Goal: Information Seeking & Learning: Learn about a topic

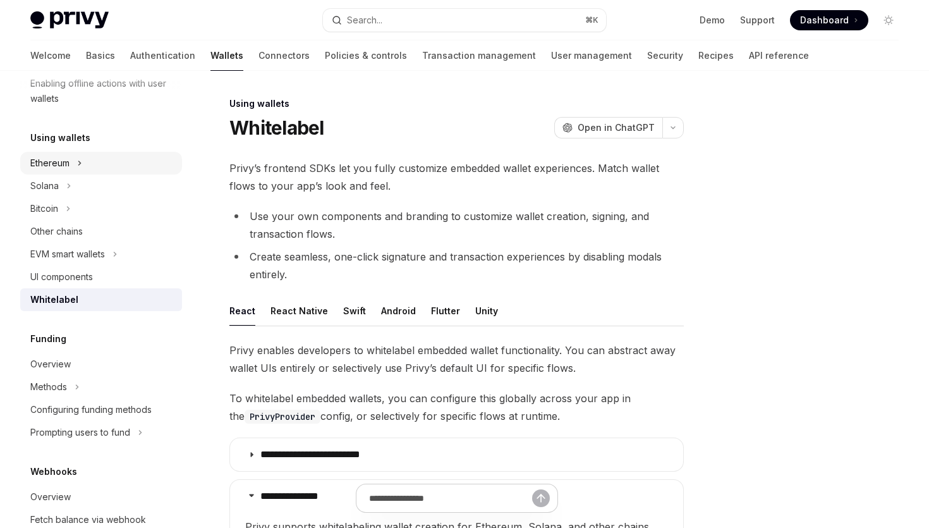
click at [72, 156] on button "Ethereum" at bounding box center [101, 163] width 162 height 23
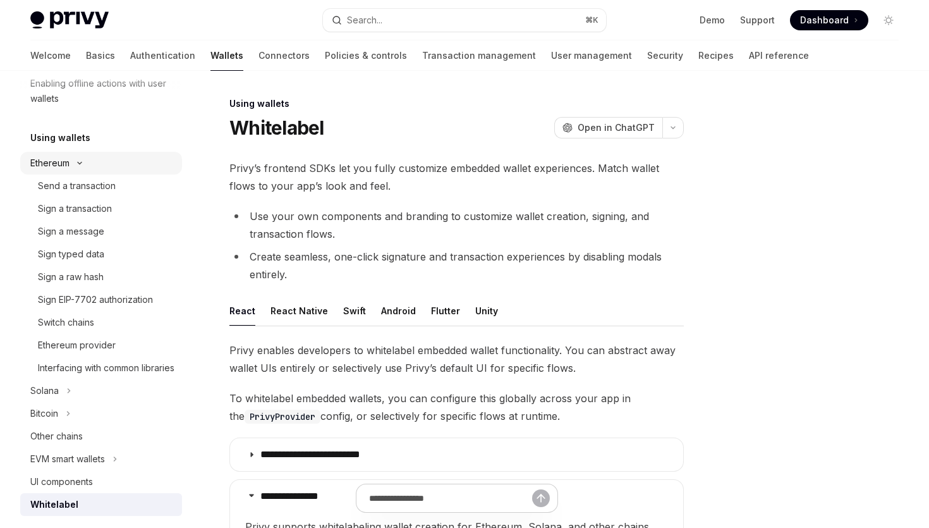
type textarea "*"
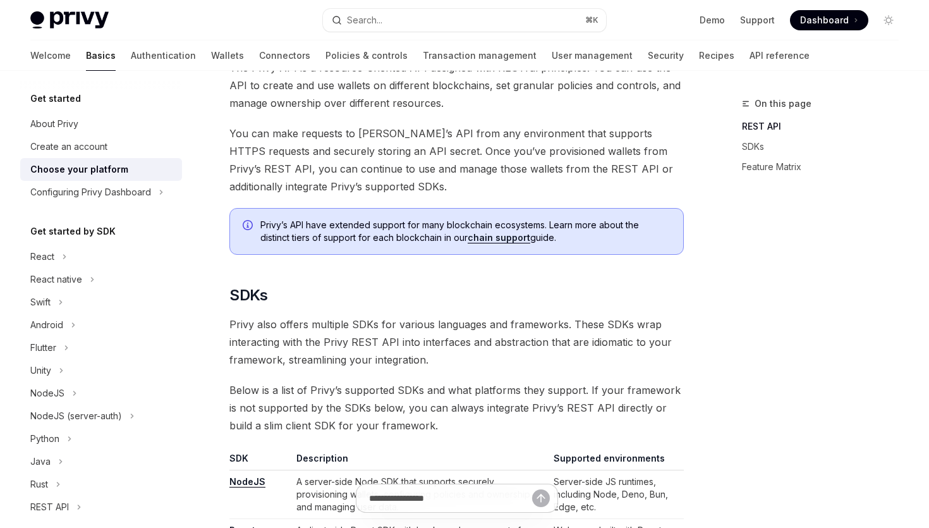
scroll to position [588, 0]
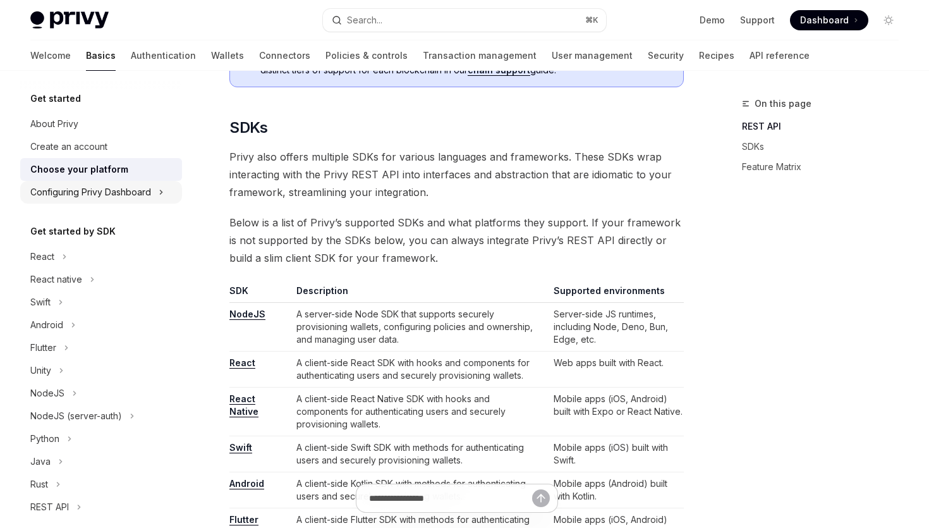
click at [167, 193] on button "Configuring Privy Dashboard" at bounding box center [101, 192] width 162 height 23
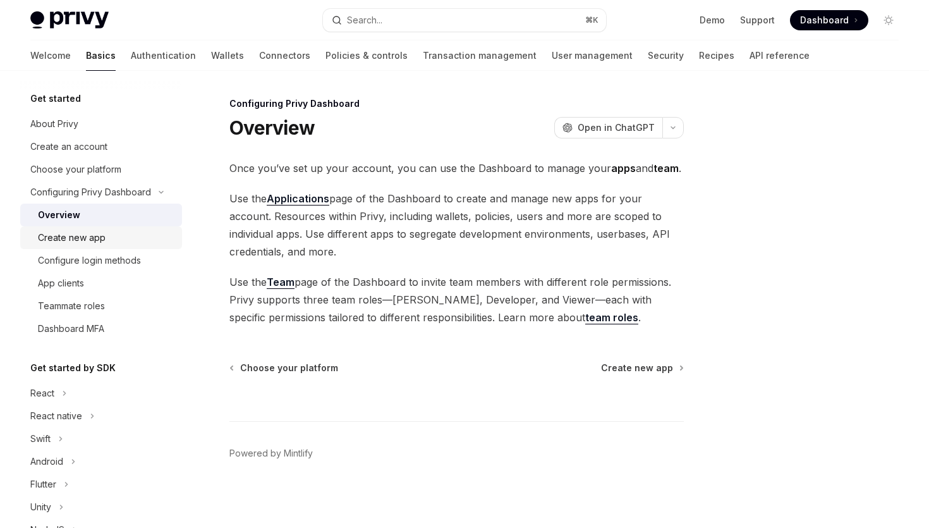
click at [90, 241] on div "Create new app" at bounding box center [72, 237] width 68 height 15
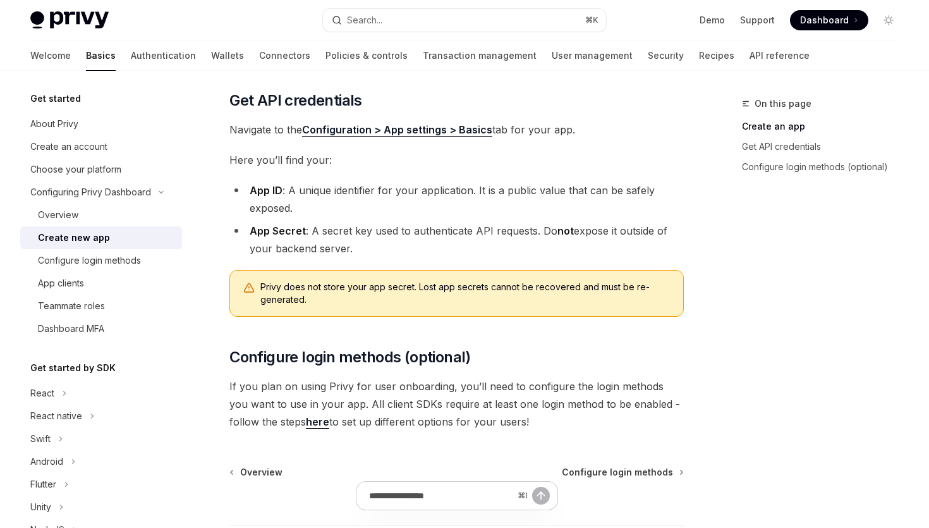
scroll to position [312, 0]
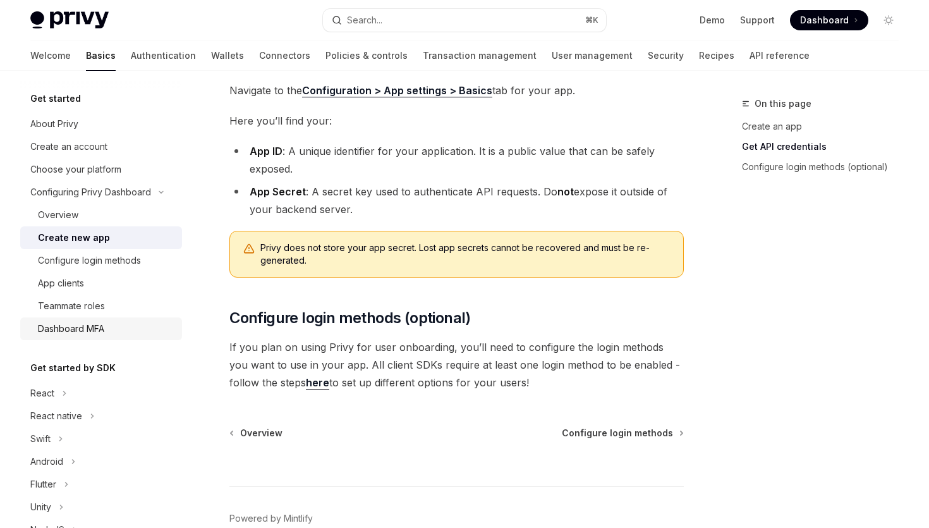
click at [117, 325] on div "Dashboard MFA" at bounding box center [106, 328] width 136 height 15
type textarea "*"
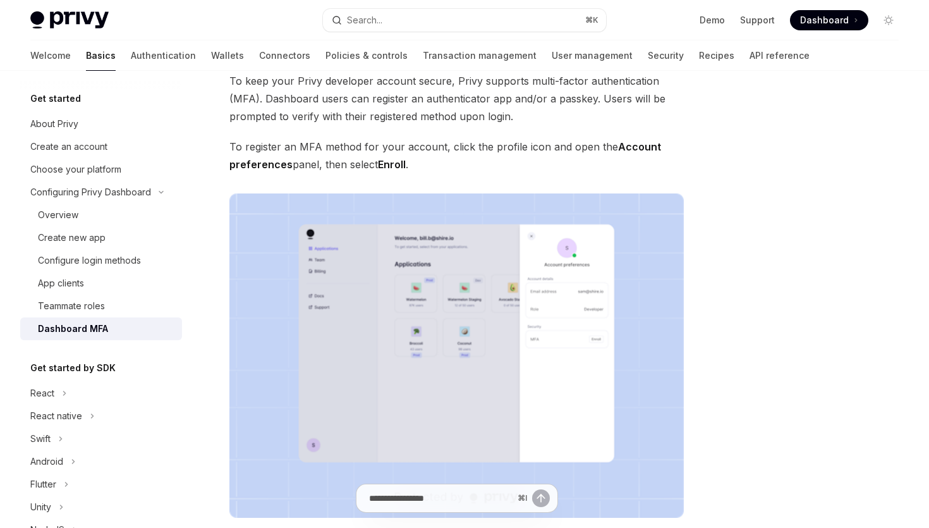
scroll to position [160, 0]
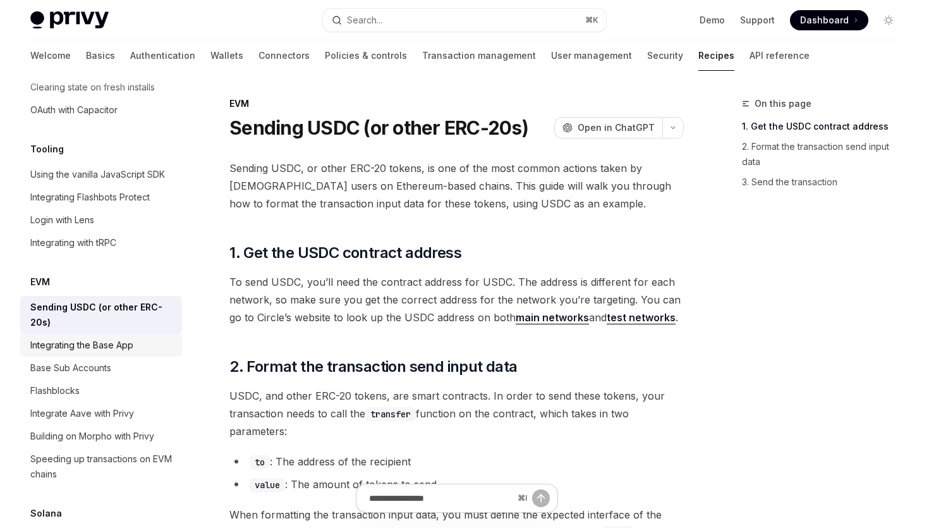
click at [117, 337] on div "Integrating the Base App" at bounding box center [81, 344] width 103 height 15
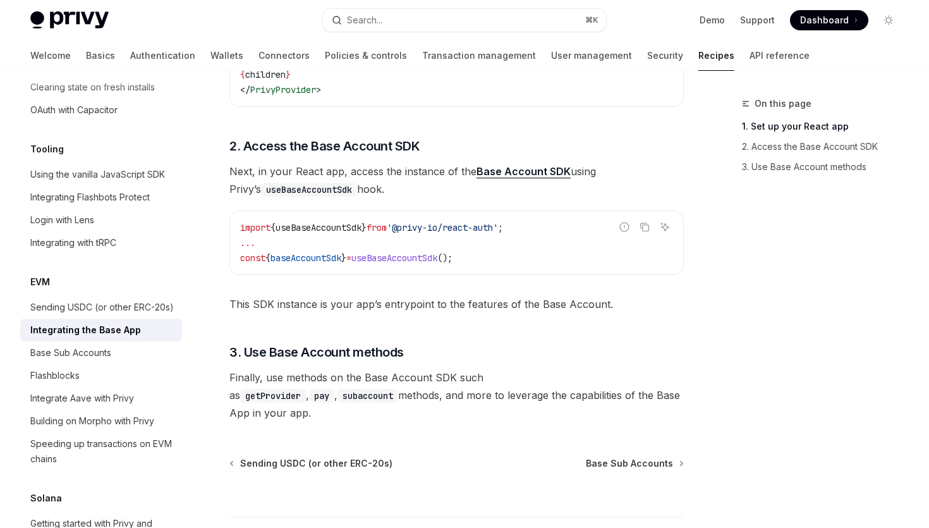
scroll to position [536, 0]
click at [520, 166] on link "Base Account SDK" at bounding box center [523, 172] width 94 height 13
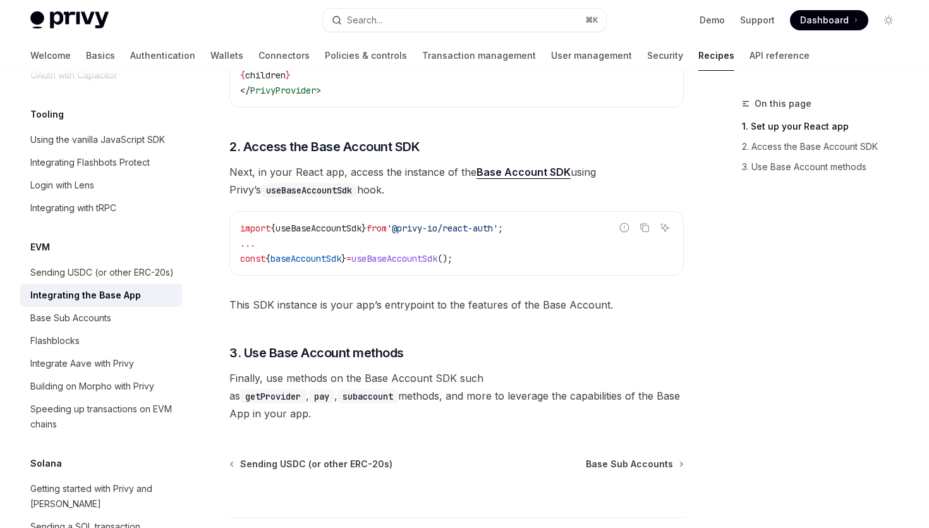
scroll to position [1660, 0]
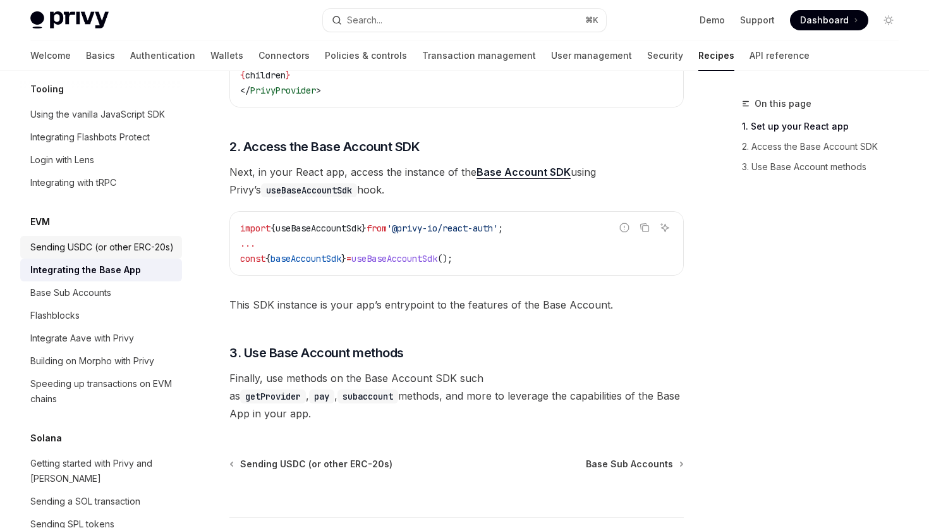
click at [166, 239] on div "Sending USDC (or other ERC-20s)" at bounding box center [101, 246] width 143 height 15
type textarea "*"
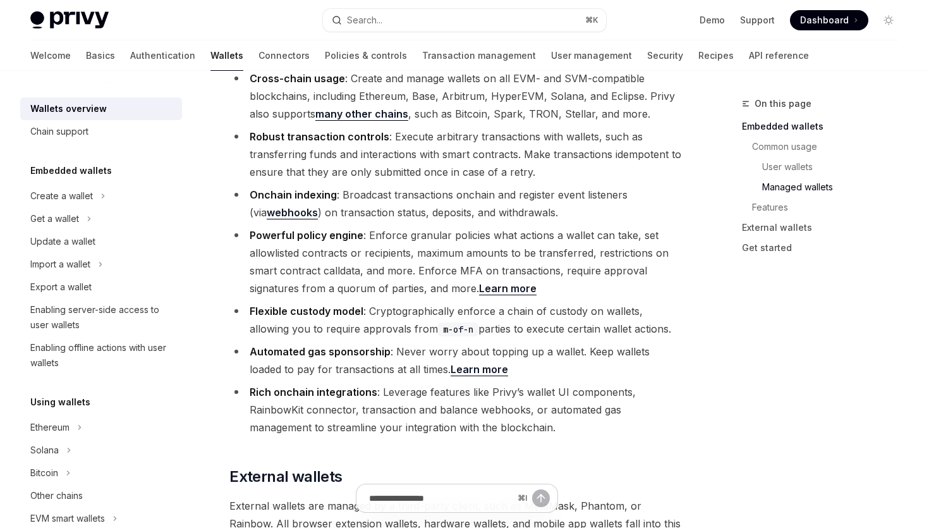
scroll to position [1812, 0]
